Goal: Information Seeking & Learning: Find contact information

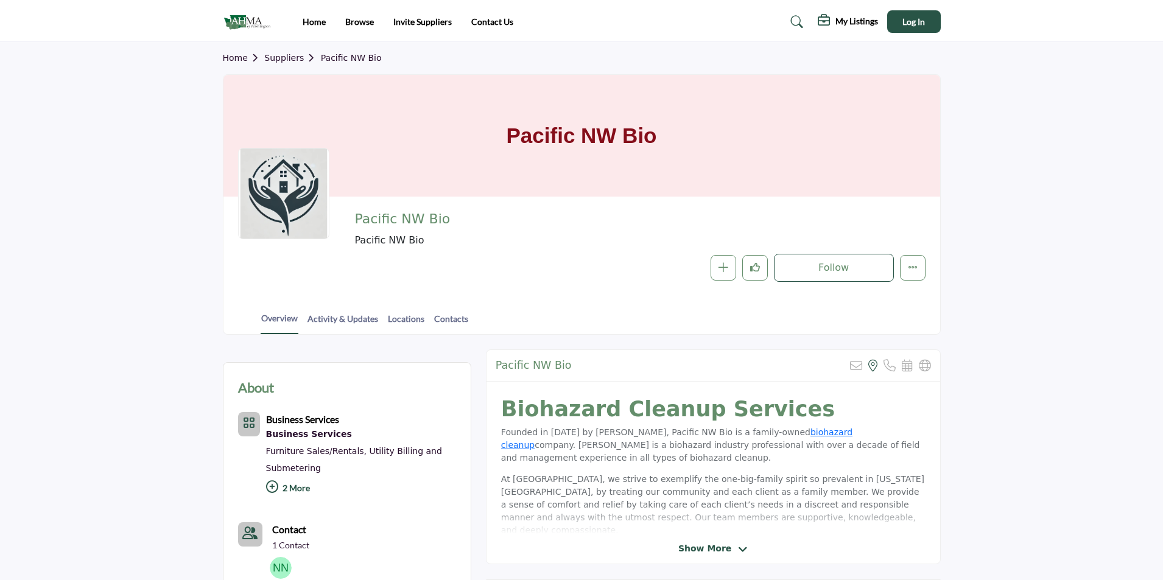
click at [331, 314] on link "Activity & Updates" at bounding box center [343, 322] width 72 height 21
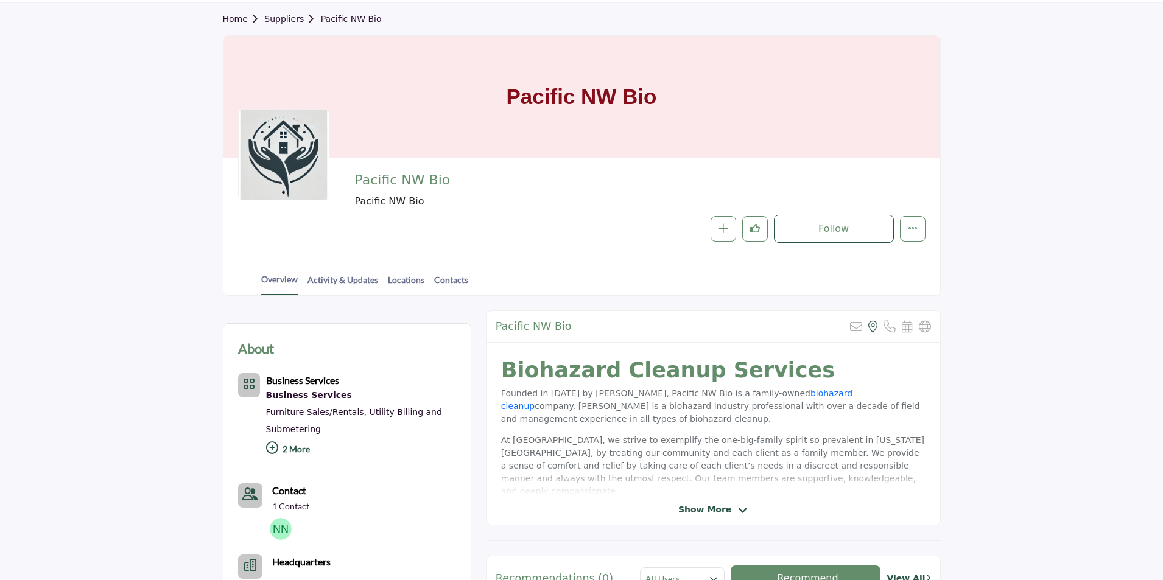
scroll to position [61, 0]
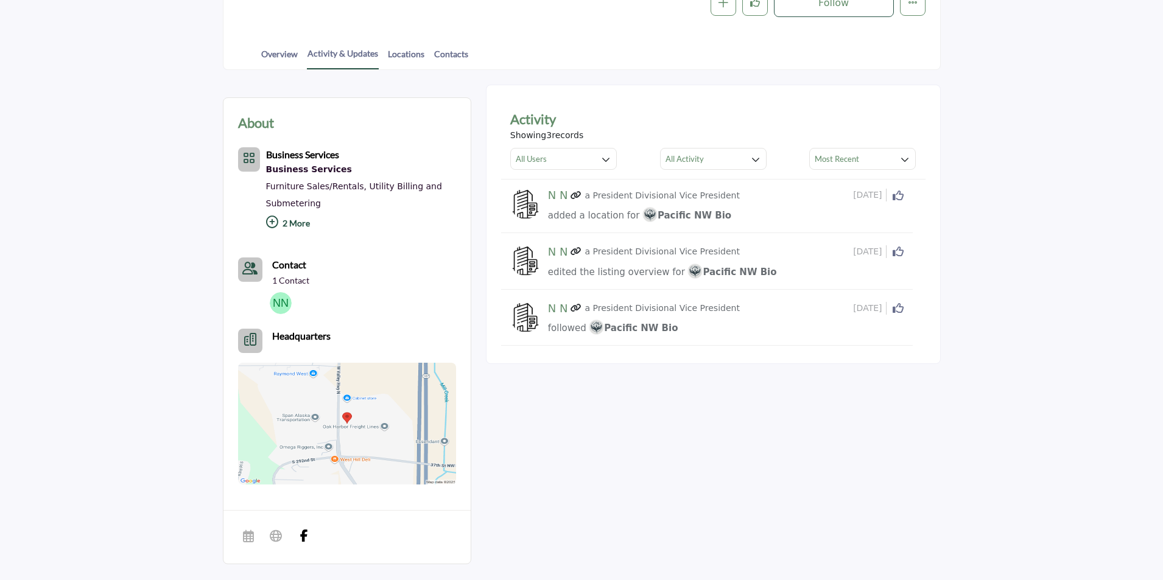
scroll to position [244, 0]
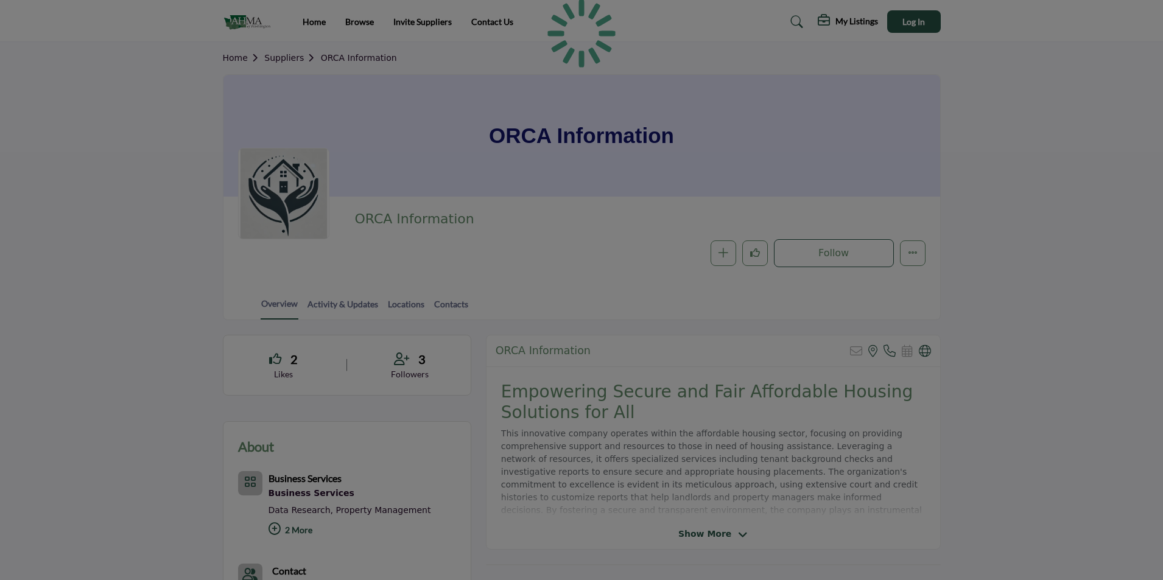
scroll to position [54, 0]
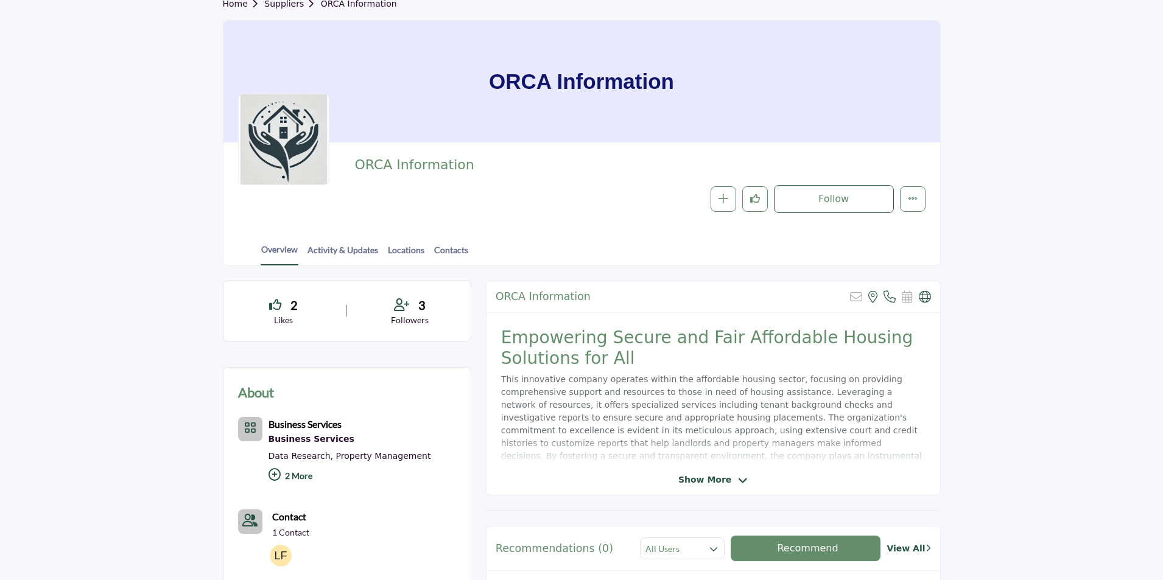
click at [726, 476] on span "Show More" at bounding box center [704, 480] width 53 height 13
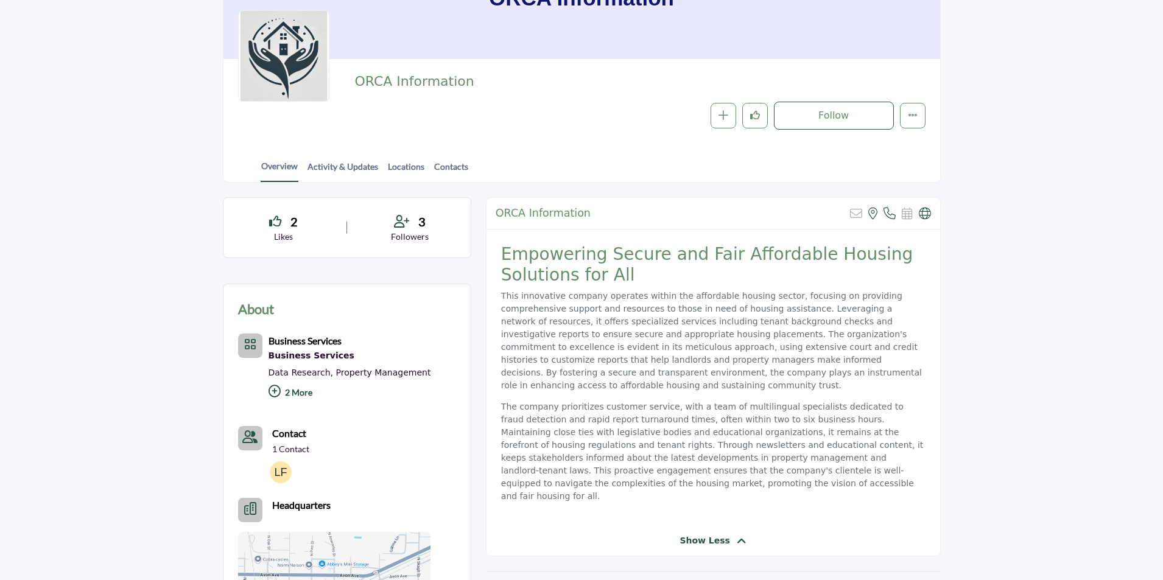
scroll to position [0, 0]
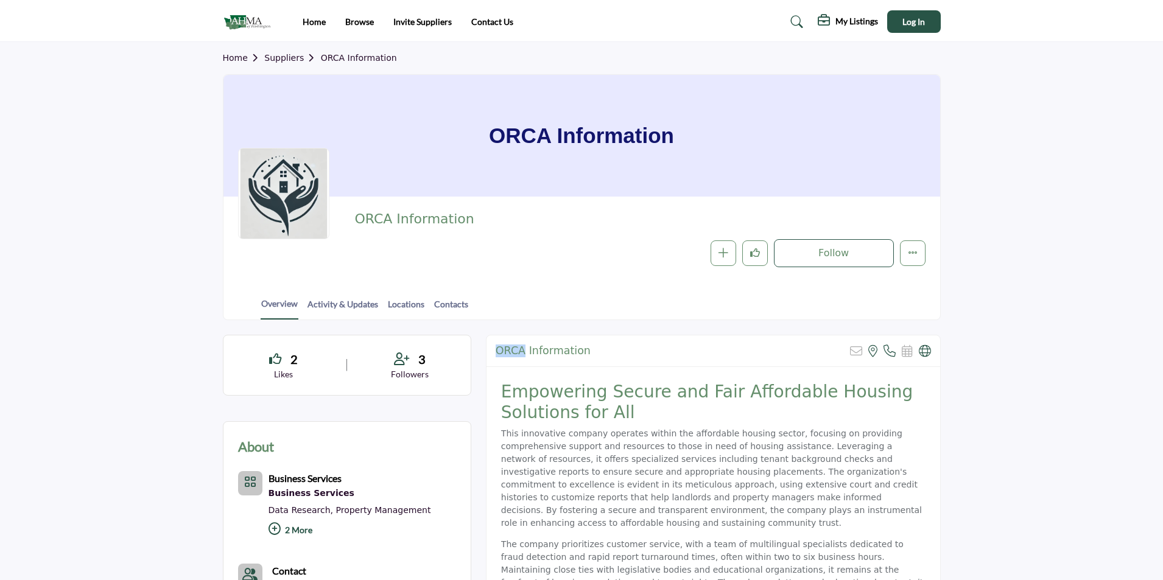
drag, startPoint x: 524, startPoint y: 351, endPoint x: 480, endPoint y: 353, distance: 43.2
copy h2 "ORCA"
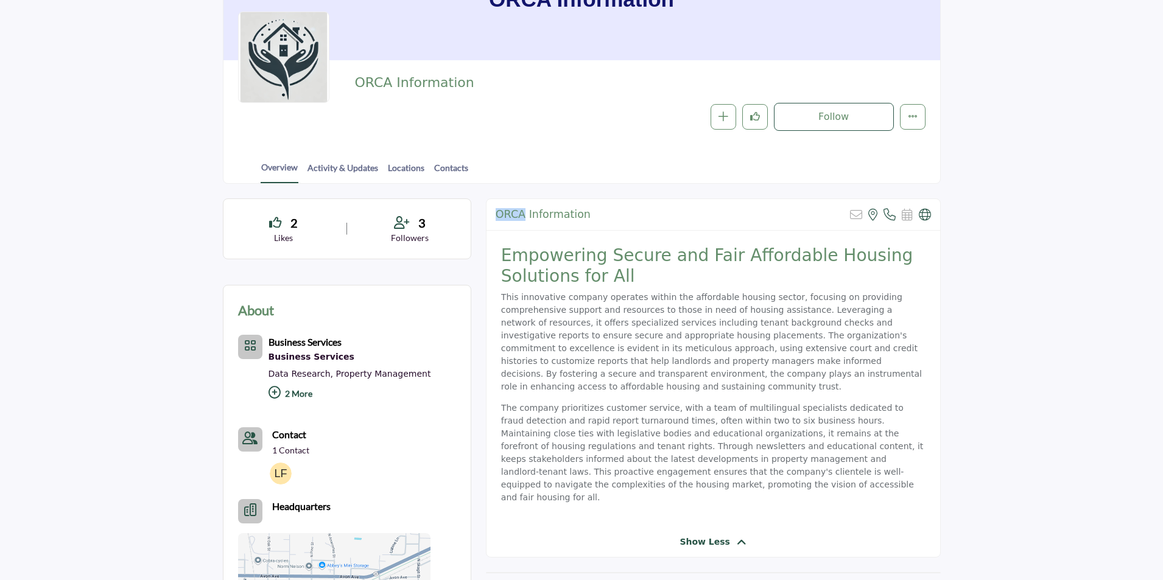
scroll to position [122, 0]
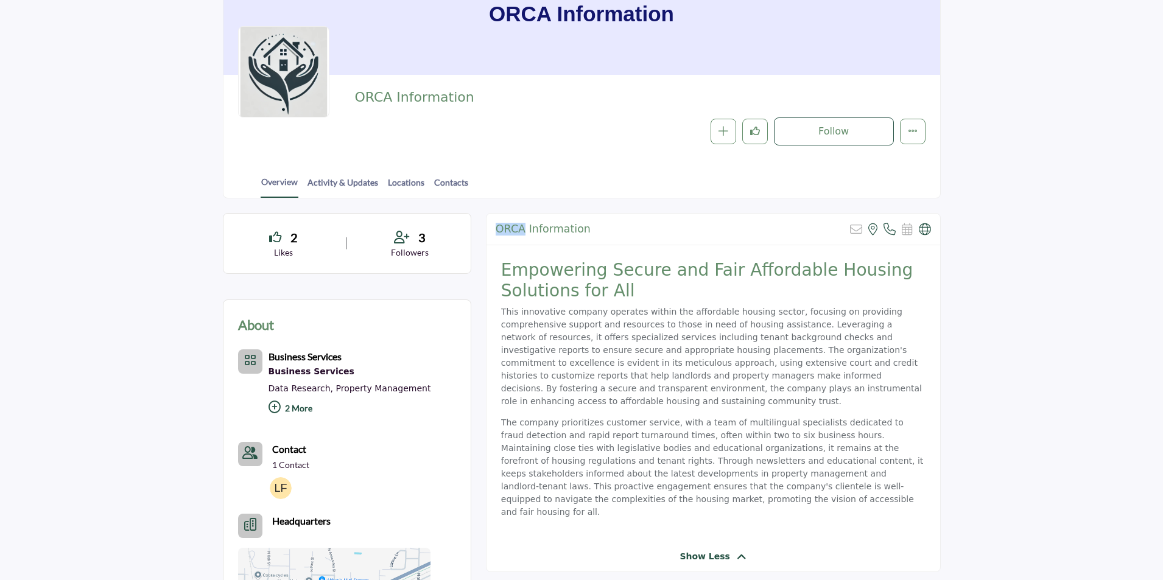
click at [451, 178] on link "Contacts" at bounding box center [451, 186] width 35 height 21
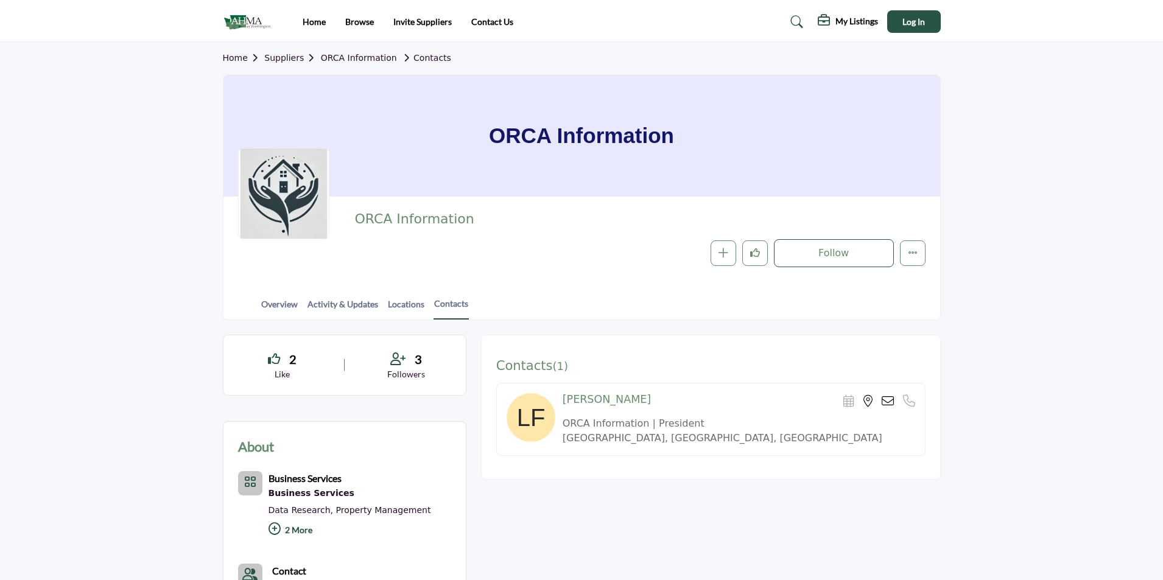
click at [287, 303] on link "Overview" at bounding box center [280, 308] width 38 height 21
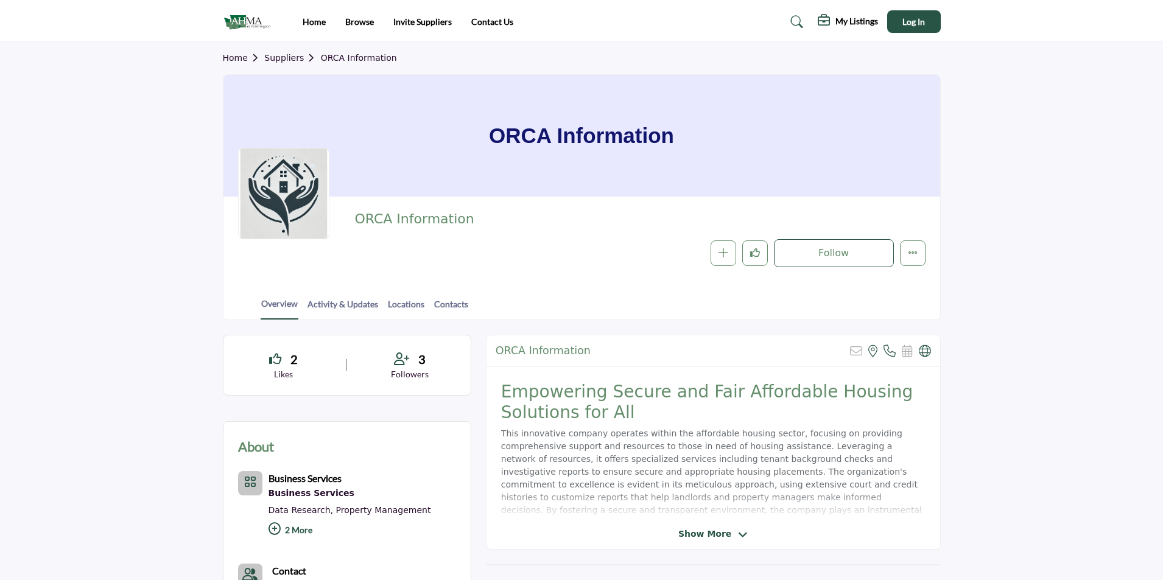
click at [926, 356] on icon at bounding box center [925, 351] width 12 height 12
